Goal: Information Seeking & Learning: Find specific fact

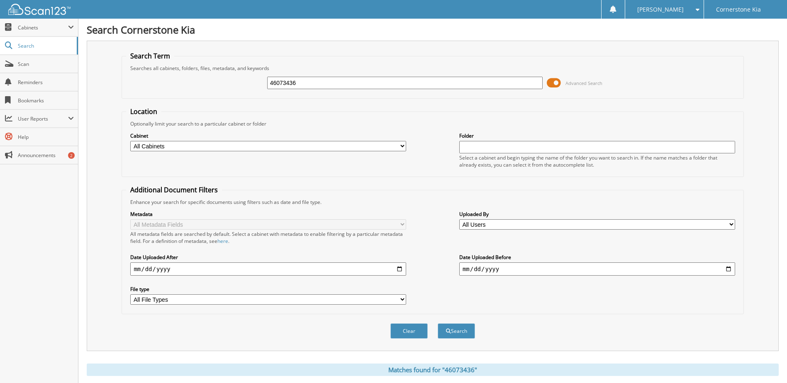
drag, startPoint x: 298, startPoint y: 84, endPoint x: 280, endPoint y: 87, distance: 18.1
click at [280, 87] on input "46073436" at bounding box center [405, 83] width 276 height 12
type input "46063171"
click at [438, 324] on button "Search" at bounding box center [456, 331] width 37 height 15
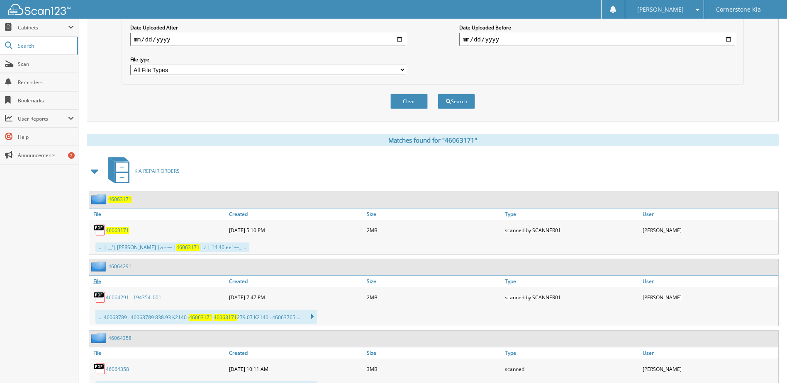
scroll to position [249, 0]
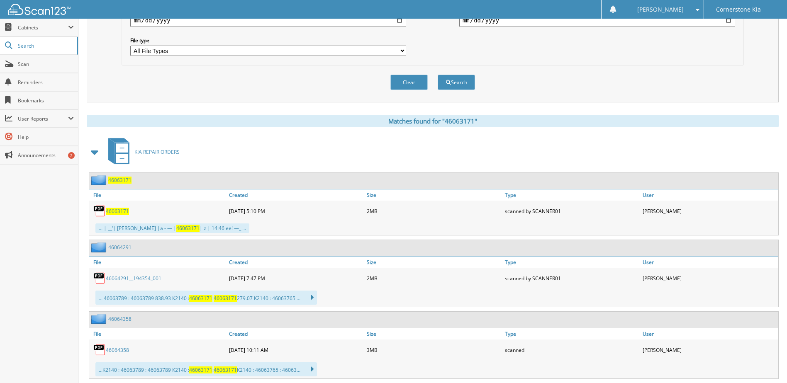
click at [116, 209] on span "46063171" at bounding box center [117, 211] width 23 height 7
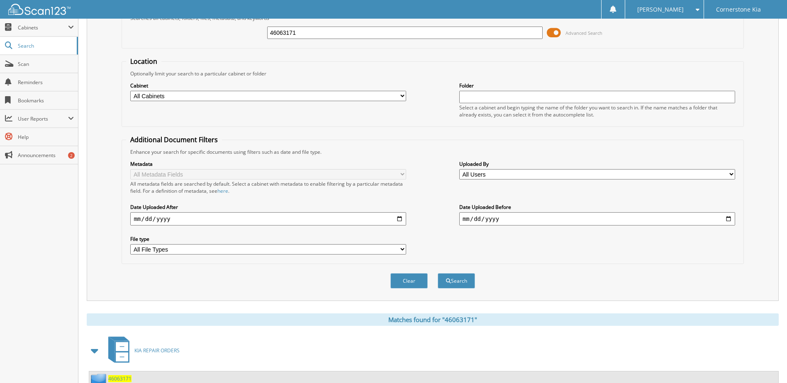
scroll to position [0, 0]
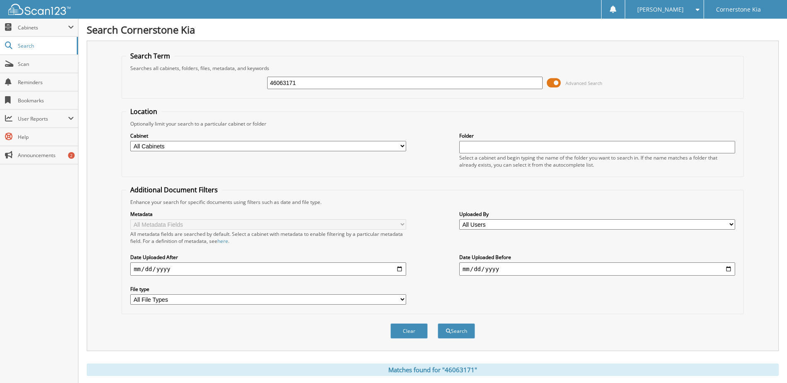
drag, startPoint x: 301, startPoint y: 77, endPoint x: 281, endPoint y: 81, distance: 20.2
click at [281, 81] on input "46063171" at bounding box center [405, 83] width 276 height 12
type input "46067828"
click at [438, 324] on button "Search" at bounding box center [456, 331] width 37 height 15
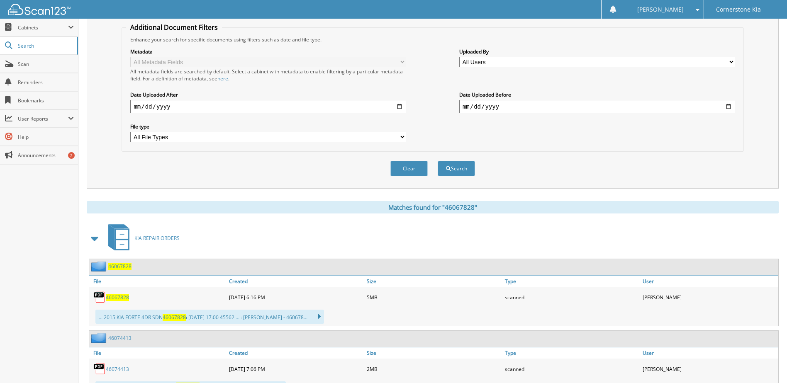
scroll to position [166, 0]
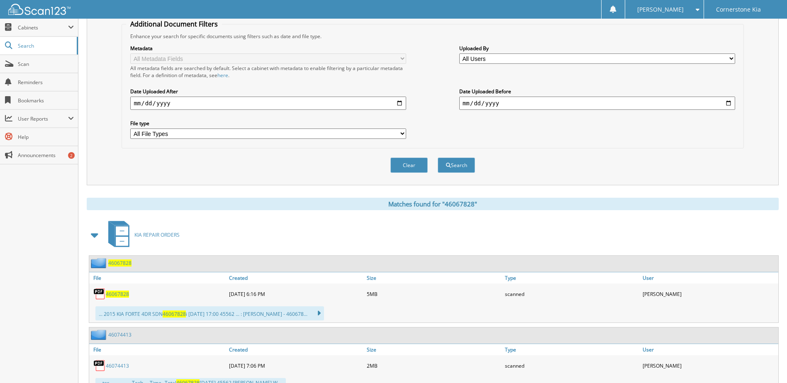
click at [114, 296] on span "46067828" at bounding box center [117, 294] width 23 height 7
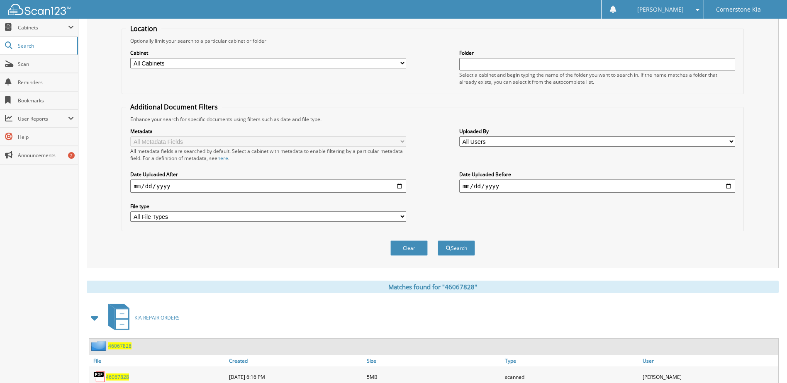
scroll to position [0, 0]
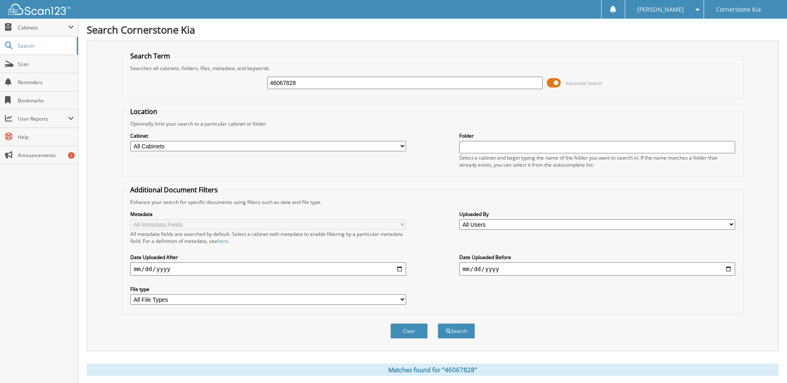
drag, startPoint x: 303, startPoint y: 82, endPoint x: 283, endPoint y: 85, distance: 21.0
click at [283, 85] on input "46067828" at bounding box center [405, 83] width 276 height 12
type input "46073887"
click at [438, 324] on button "Search" at bounding box center [456, 331] width 37 height 15
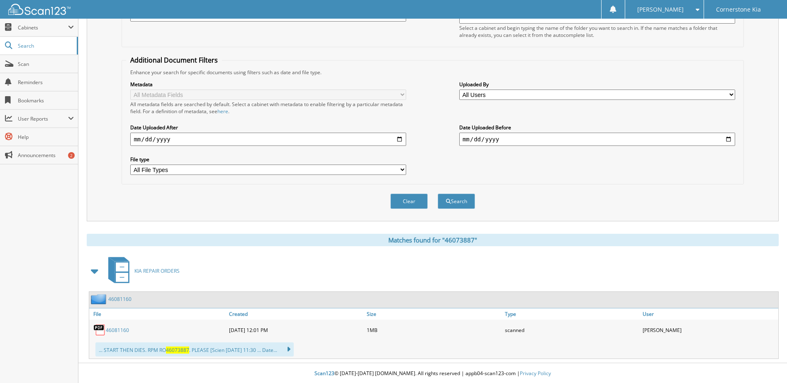
scroll to position [131, 0]
click at [182, 352] on span "46073887" at bounding box center [177, 349] width 23 height 7
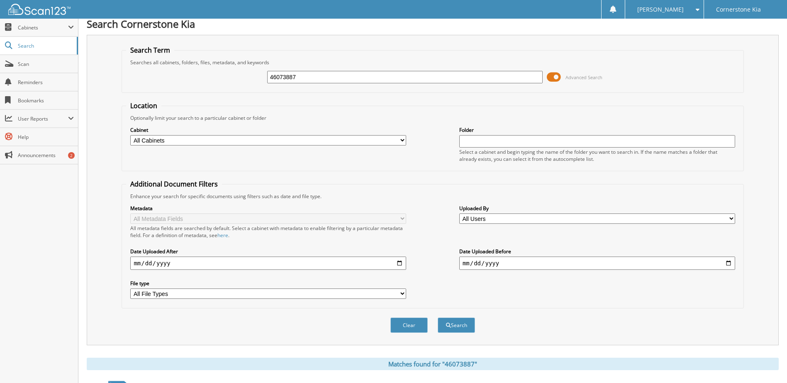
scroll to position [0, 0]
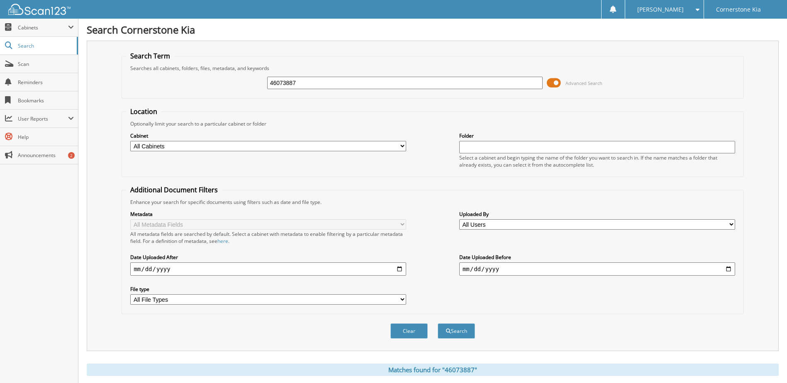
drag, startPoint x: 298, startPoint y: 84, endPoint x: 285, endPoint y: 85, distance: 12.9
click at [285, 85] on input "46073887" at bounding box center [405, 83] width 276 height 12
type input "46074813"
click at [438, 324] on button "Search" at bounding box center [456, 331] width 37 height 15
drag, startPoint x: 284, startPoint y: 85, endPoint x: 335, endPoint y: 95, distance: 52.1
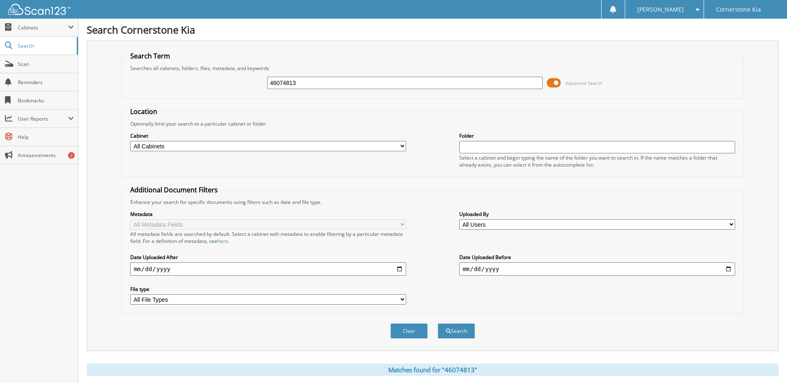
click at [335, 95] on fieldset "Search Term Searches all cabinets, folders, files, metadata, and keywords 46074…" at bounding box center [433, 74] width 622 height 47
type input "46075055"
click at [438, 324] on button "Search" at bounding box center [456, 331] width 37 height 15
click at [44, 49] on span "Search" at bounding box center [45, 45] width 55 height 7
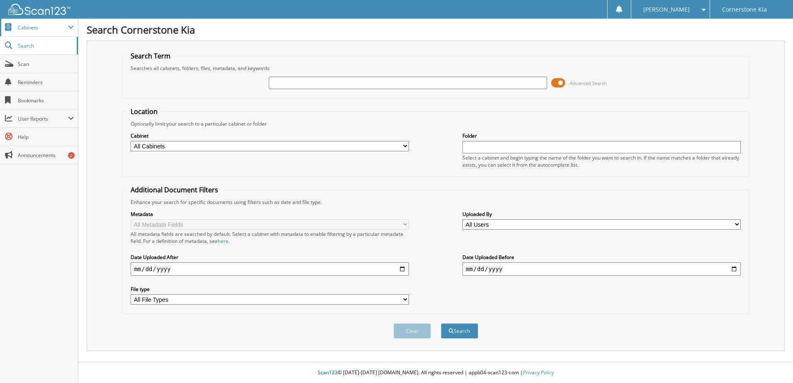
click at [45, 35] on span "Cabinets" at bounding box center [39, 28] width 78 height 18
click at [51, 85] on span "Search" at bounding box center [45, 81] width 55 height 7
click at [59, 23] on span "Cabinets" at bounding box center [39, 28] width 78 height 18
click at [35, 84] on span "Search" at bounding box center [45, 81] width 55 height 7
type input "46075055"
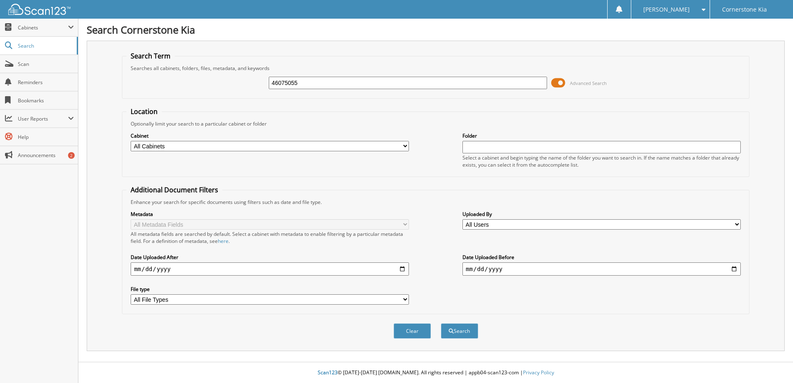
click at [441, 324] on button "Search" at bounding box center [459, 331] width 37 height 15
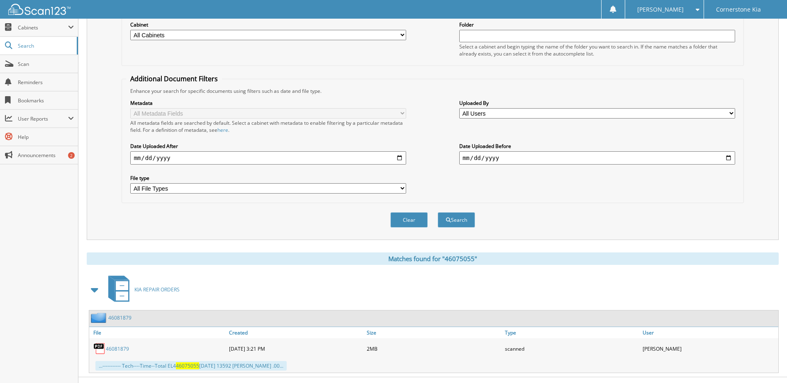
scroll to position [127, 0]
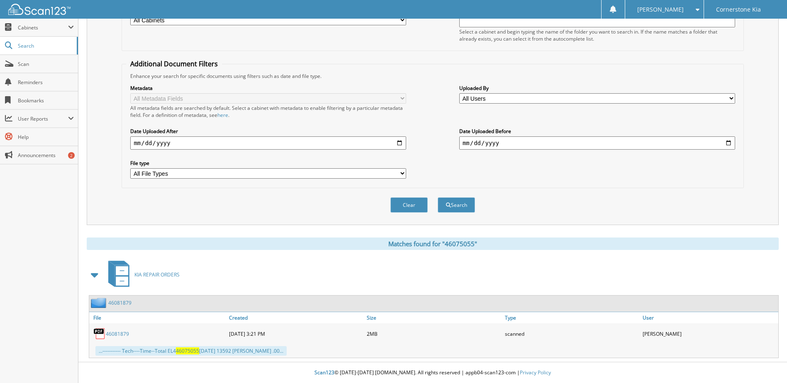
click at [185, 351] on span "46075055" at bounding box center [187, 351] width 23 height 7
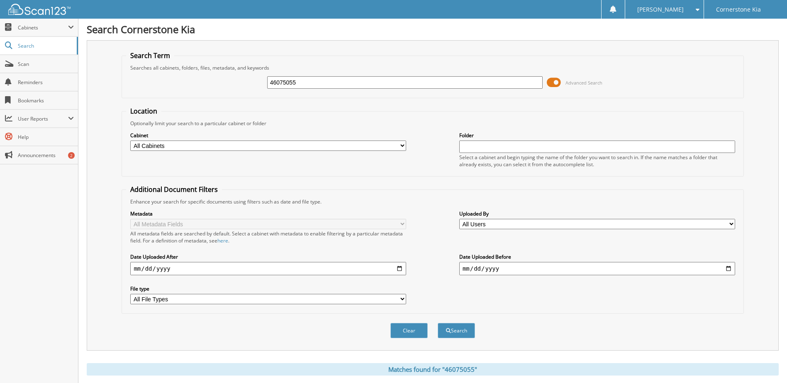
scroll to position [0, 0]
drag, startPoint x: 287, startPoint y: 82, endPoint x: 303, endPoint y: 82, distance: 16.2
click at [303, 82] on input "46075055" at bounding box center [405, 83] width 276 height 12
type input "46075438"
click at [438, 324] on button "Search" at bounding box center [456, 331] width 37 height 15
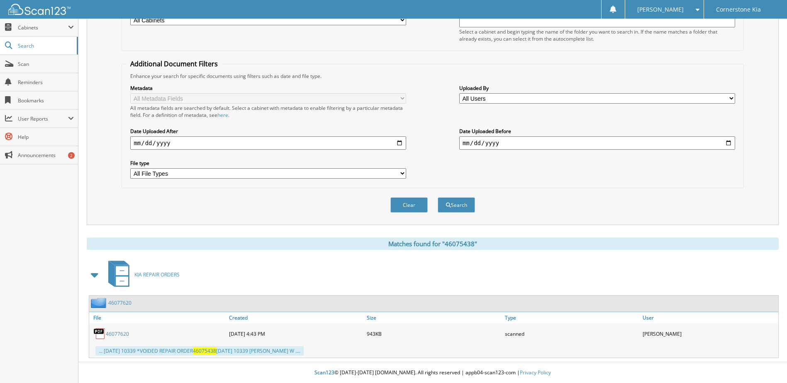
scroll to position [127, 0]
click at [208, 354] on span "46075438" at bounding box center [204, 351] width 23 height 7
click at [469, 196] on div "Clear Search" at bounding box center [433, 205] width 622 height 34
click at [97, 275] on span at bounding box center [95, 275] width 12 height 15
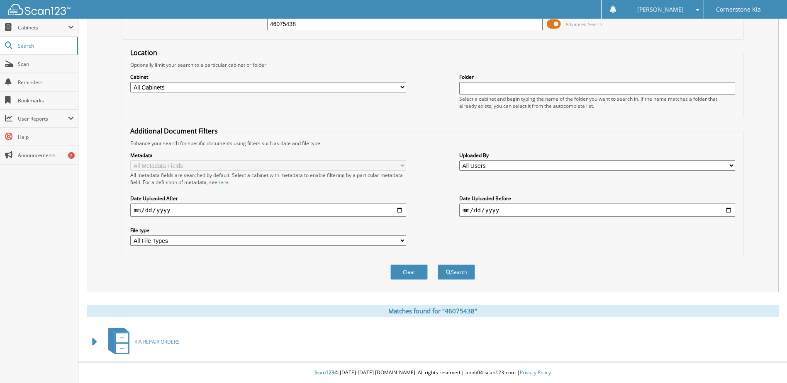
click at [158, 334] on link "KIA REPAIR ORDERS" at bounding box center [141, 342] width 76 height 33
click at [120, 337] on icon at bounding box center [122, 338] width 12 height 9
click at [462, 275] on button "Search" at bounding box center [456, 272] width 37 height 15
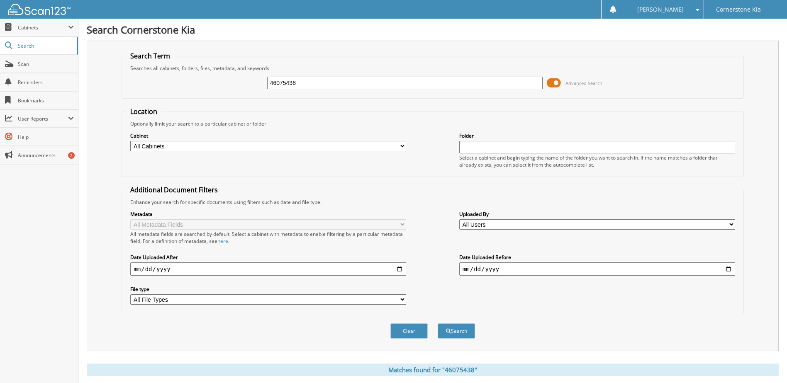
drag, startPoint x: 299, startPoint y: 81, endPoint x: 283, endPoint y: 87, distance: 16.4
click at [283, 87] on input "46075438" at bounding box center [405, 83] width 276 height 12
type input "46076019"
click at [438, 324] on button "Search" at bounding box center [456, 331] width 37 height 15
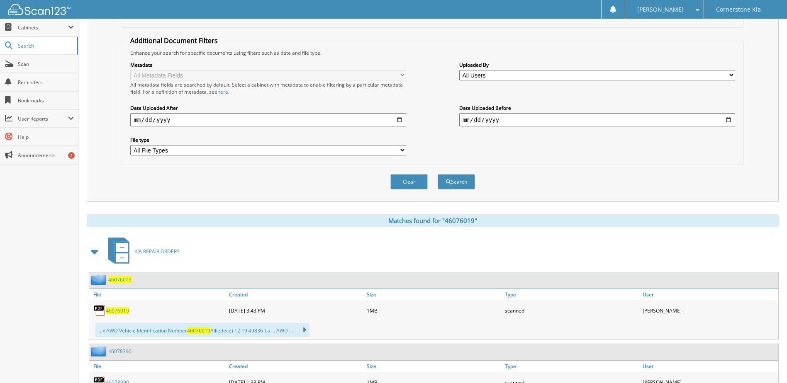
scroll to position [198, 0]
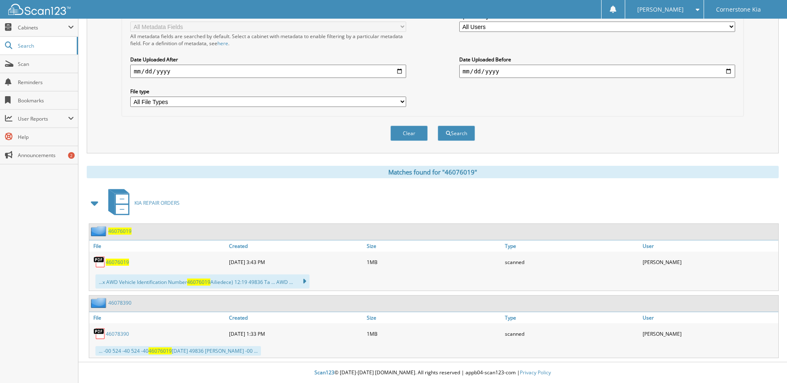
click at [118, 266] on div "46076019" at bounding box center [158, 262] width 138 height 17
click at [118, 264] on span "46076019" at bounding box center [117, 262] width 23 height 7
